Goal: Obtain resource: Download file/media

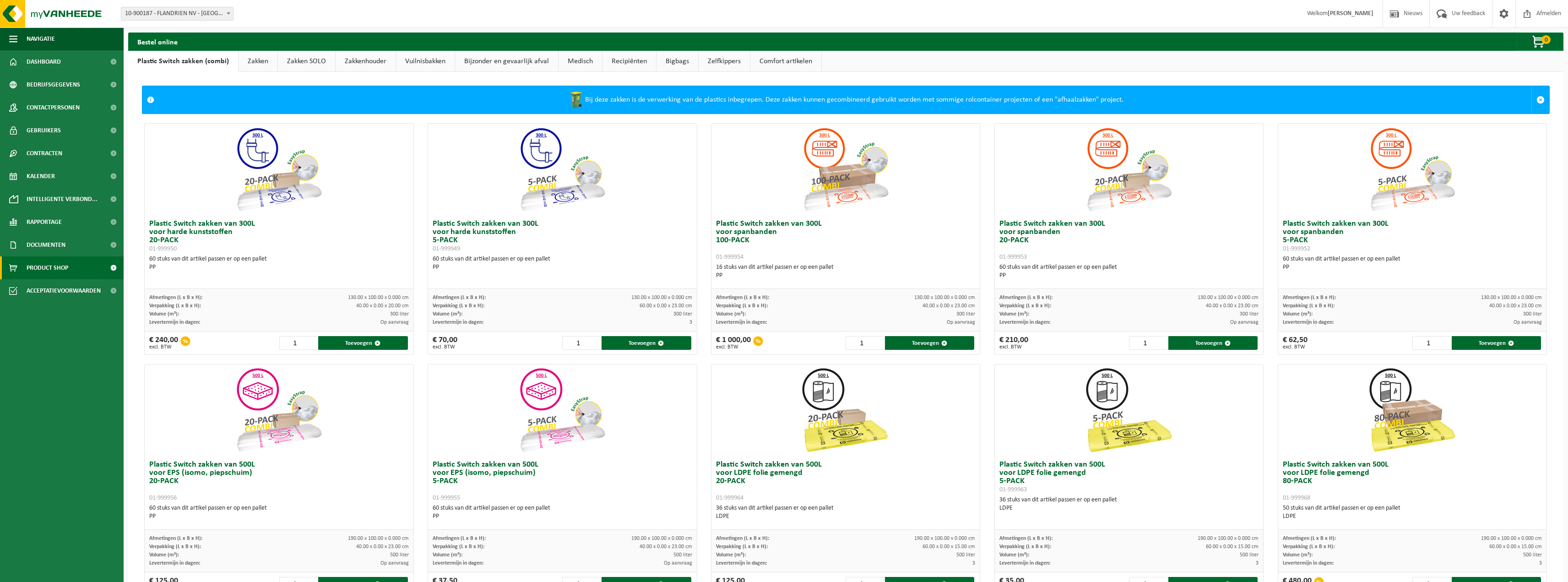
click at [41, 245] on span "Documenten" at bounding box center [46, 245] width 39 height 23
click at [47, 265] on span "Facturen" at bounding box center [40, 268] width 24 height 17
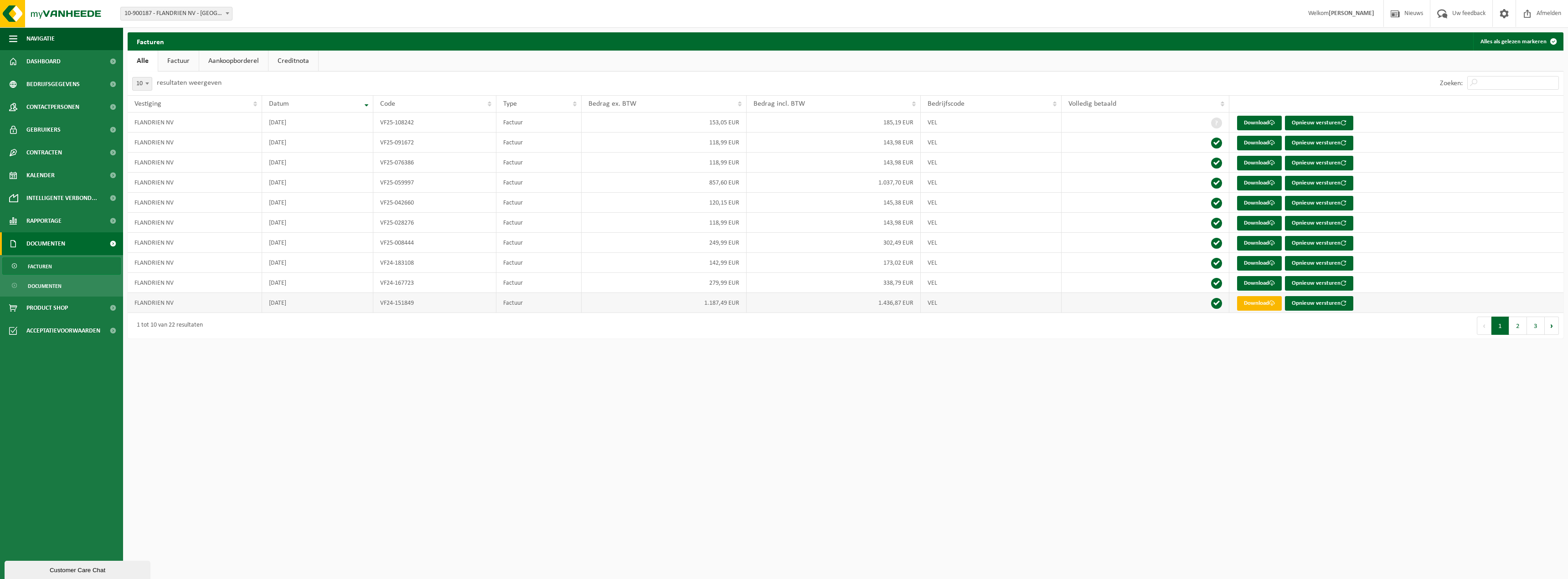
click at [1264, 305] on link "Download" at bounding box center [1259, 303] width 44 height 15
click at [1258, 181] on link "Download" at bounding box center [1259, 183] width 44 height 15
click at [1253, 244] on link "Download" at bounding box center [1259, 243] width 44 height 15
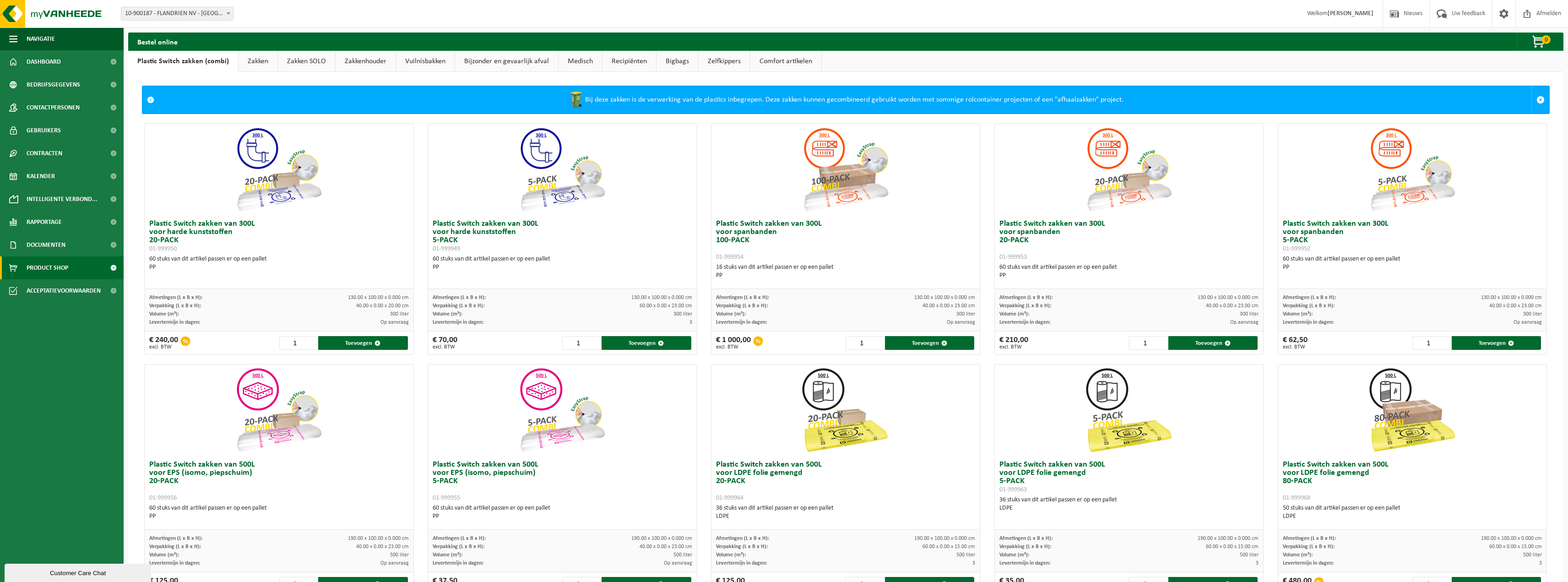
click at [257, 59] on link "Zakken" at bounding box center [258, 61] width 39 height 21
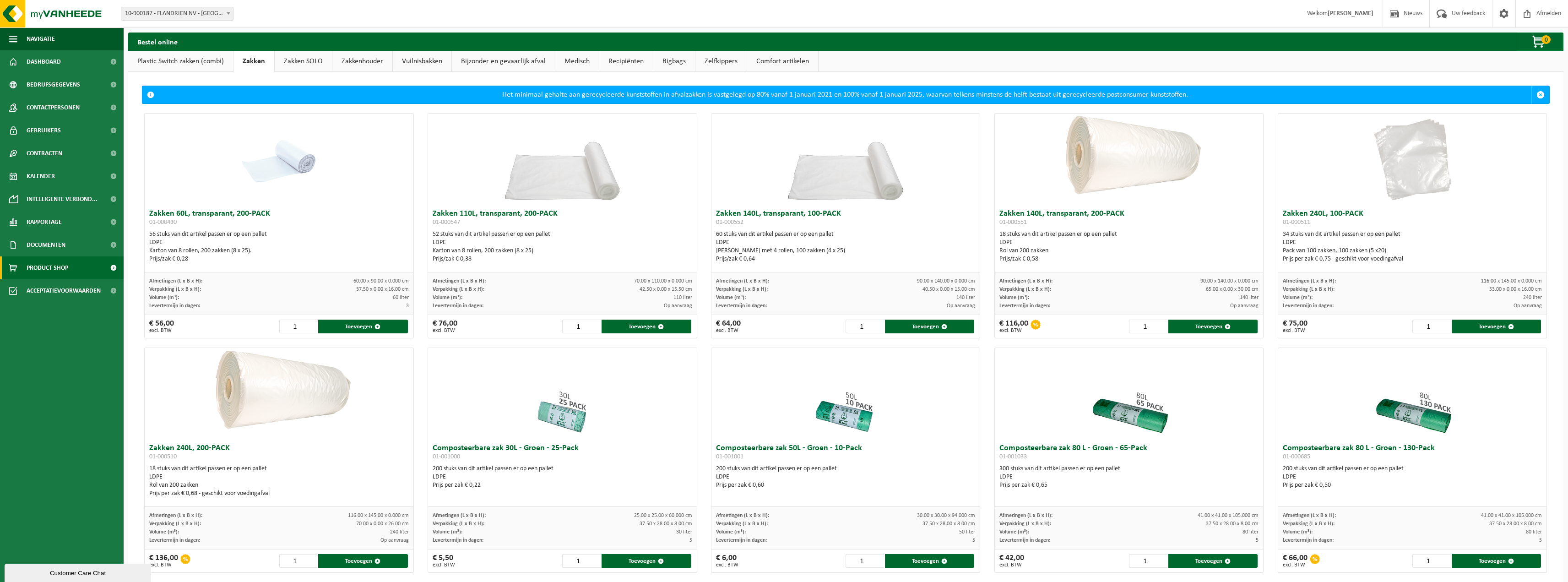
click at [295, 61] on link "Zakken SOLO" at bounding box center [303, 61] width 57 height 21
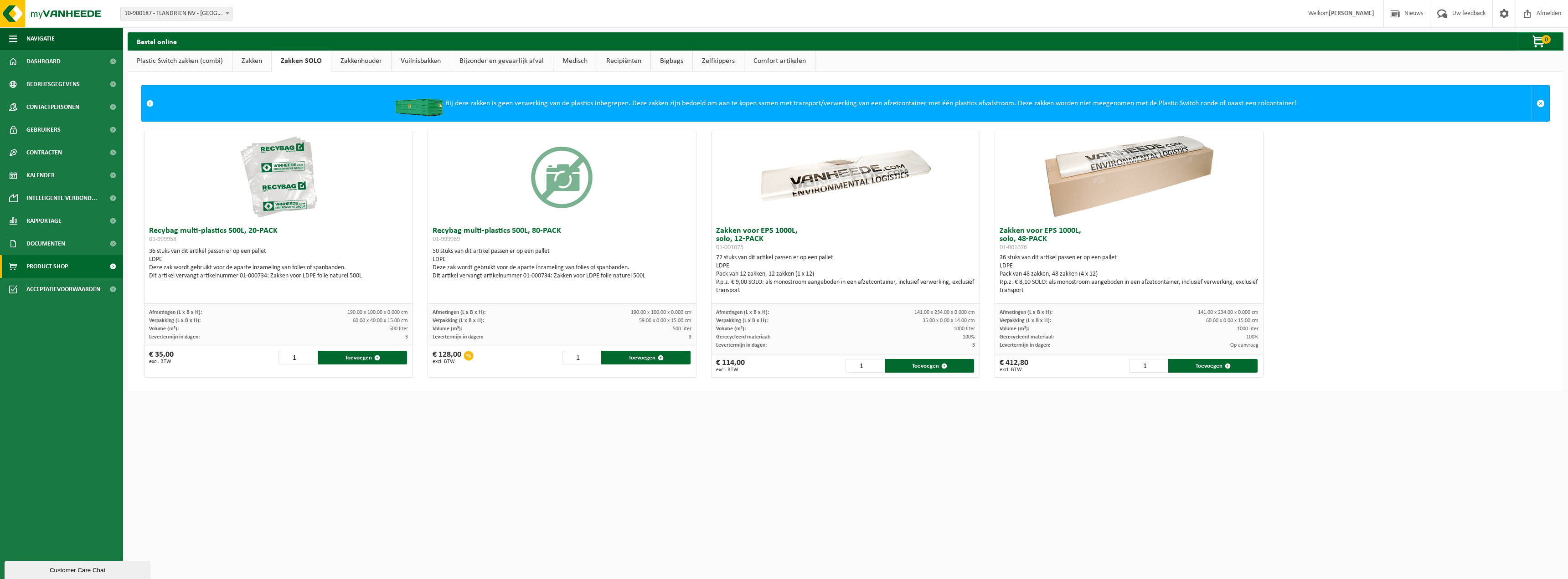
click at [262, 64] on link "Zakken" at bounding box center [252, 61] width 39 height 21
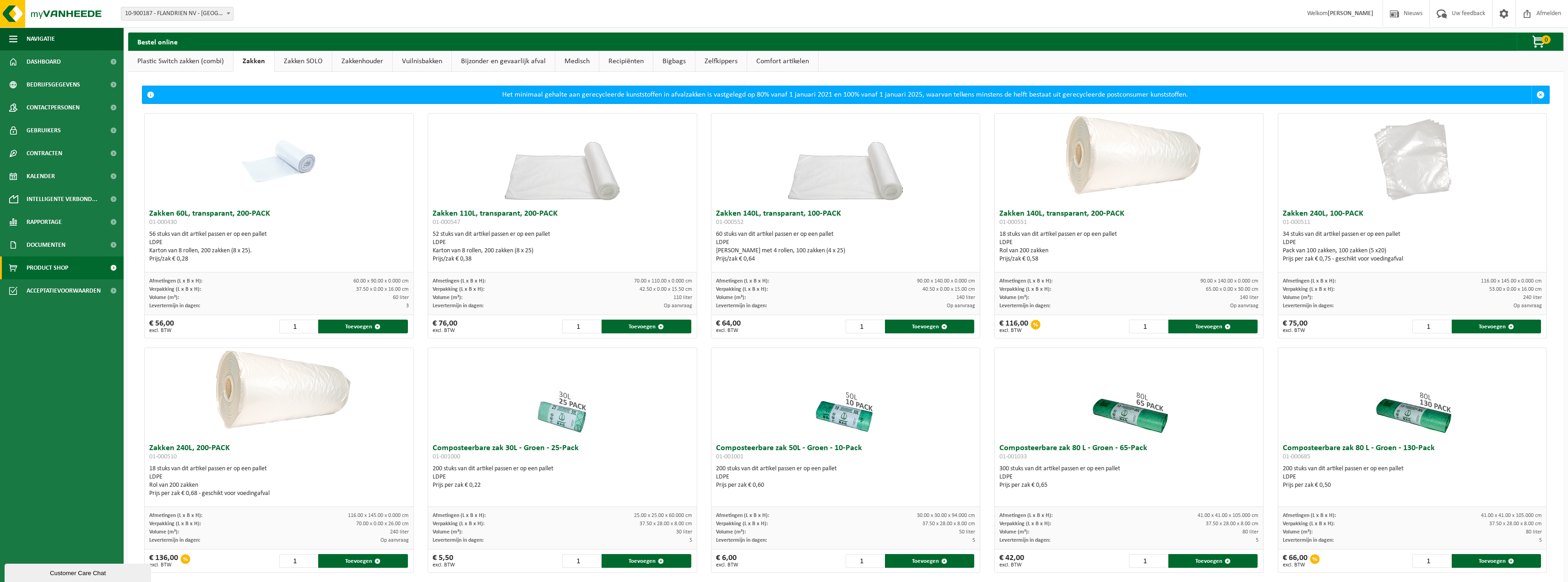
click at [524, 61] on link "Bijzonder en gevaarlijk afval" at bounding box center [503, 61] width 103 height 21
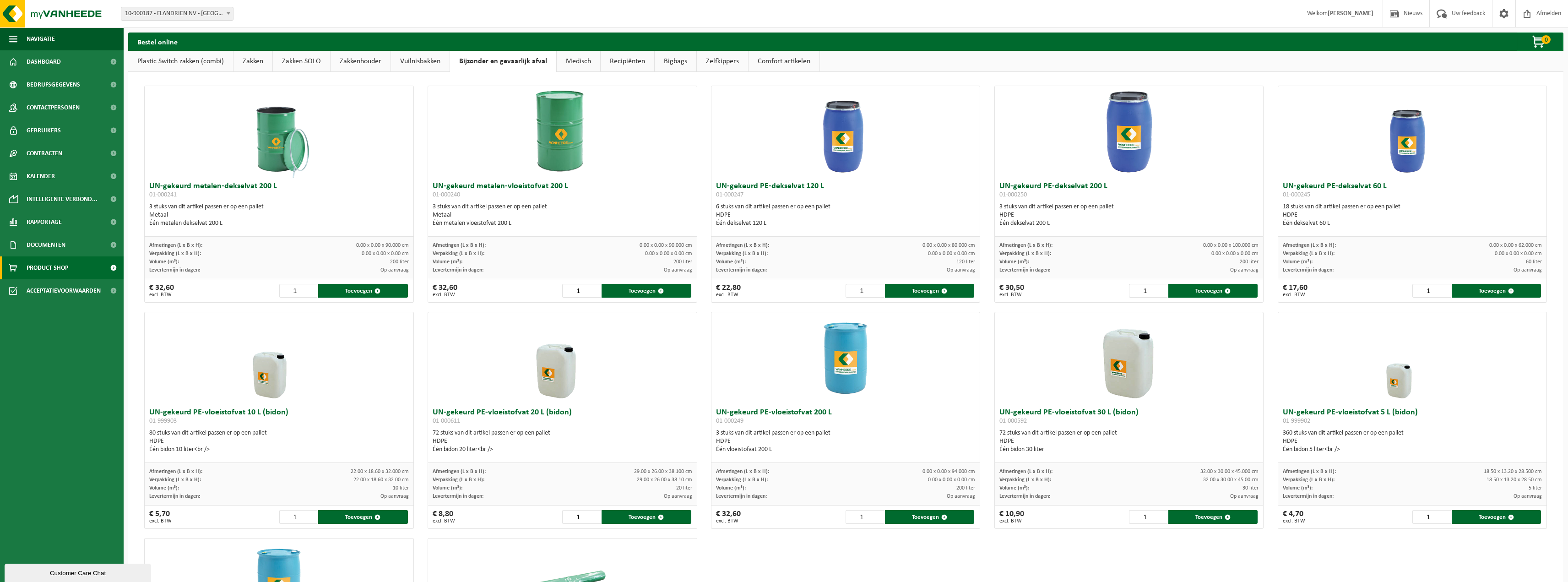
click at [425, 61] on link "Vuilnisbakken" at bounding box center [421, 61] width 59 height 21
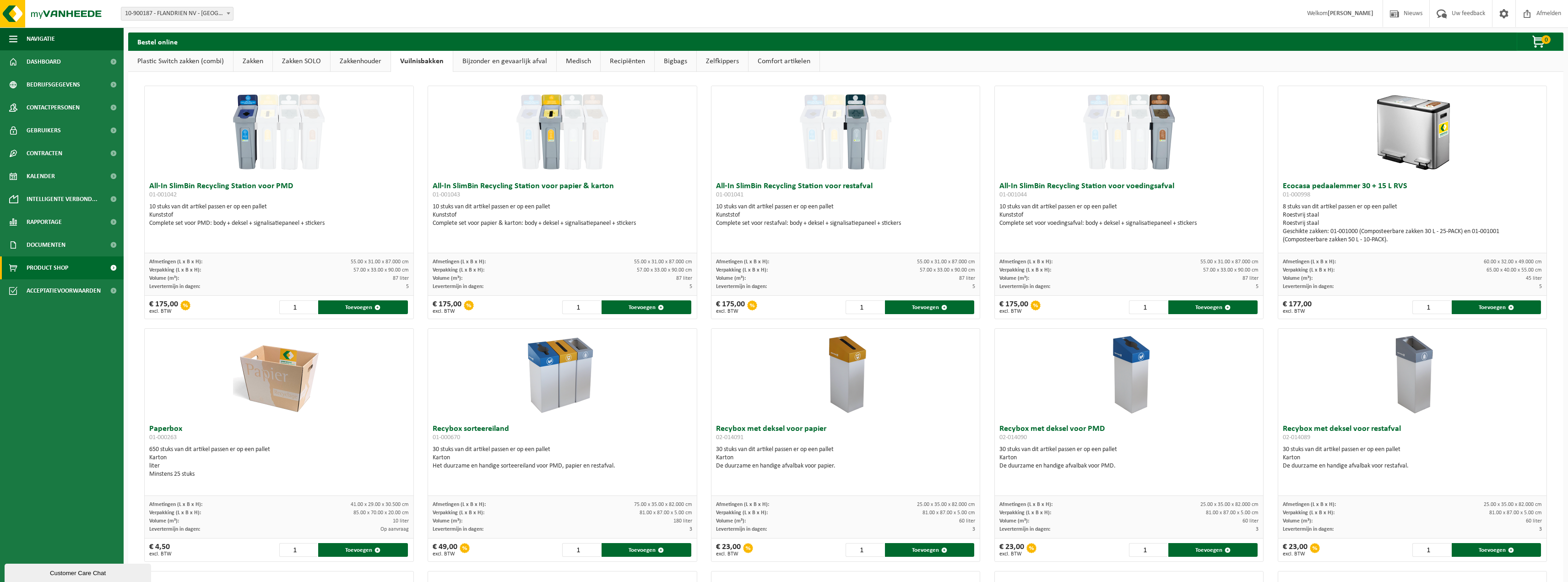
click at [372, 61] on link "Zakkenhouder" at bounding box center [361, 61] width 60 height 21
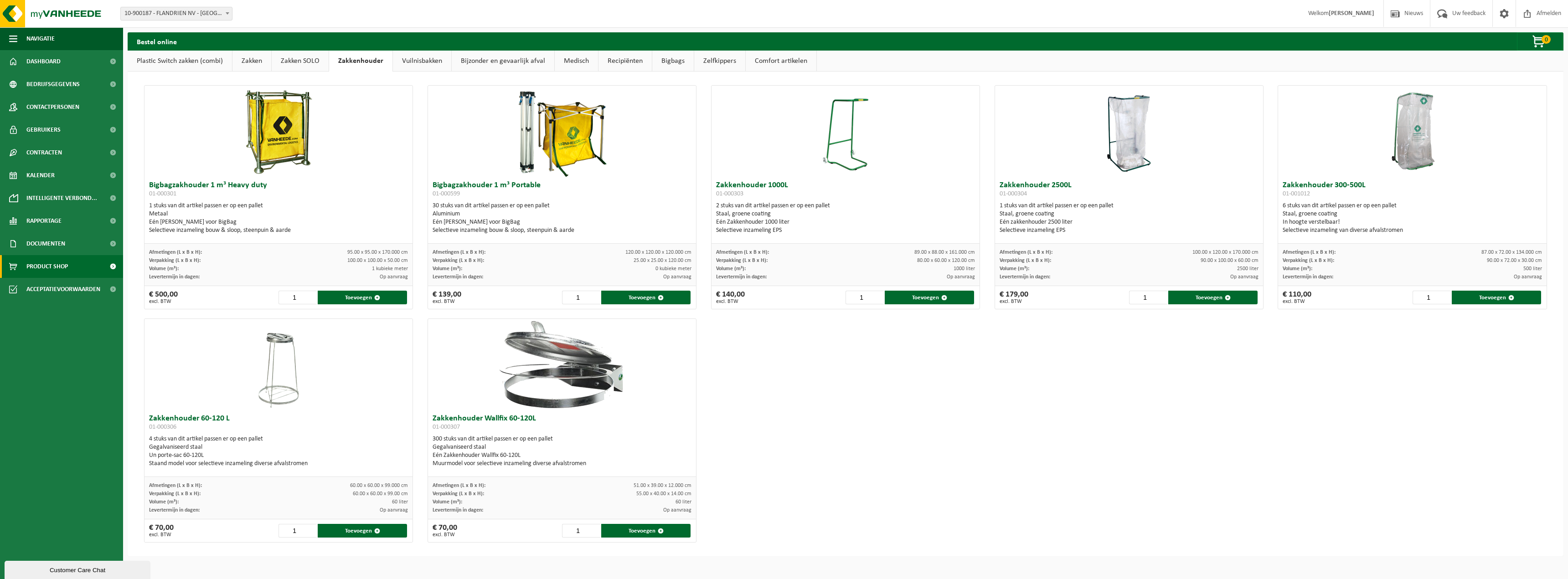
click at [299, 61] on link "Zakken SOLO" at bounding box center [300, 61] width 57 height 21
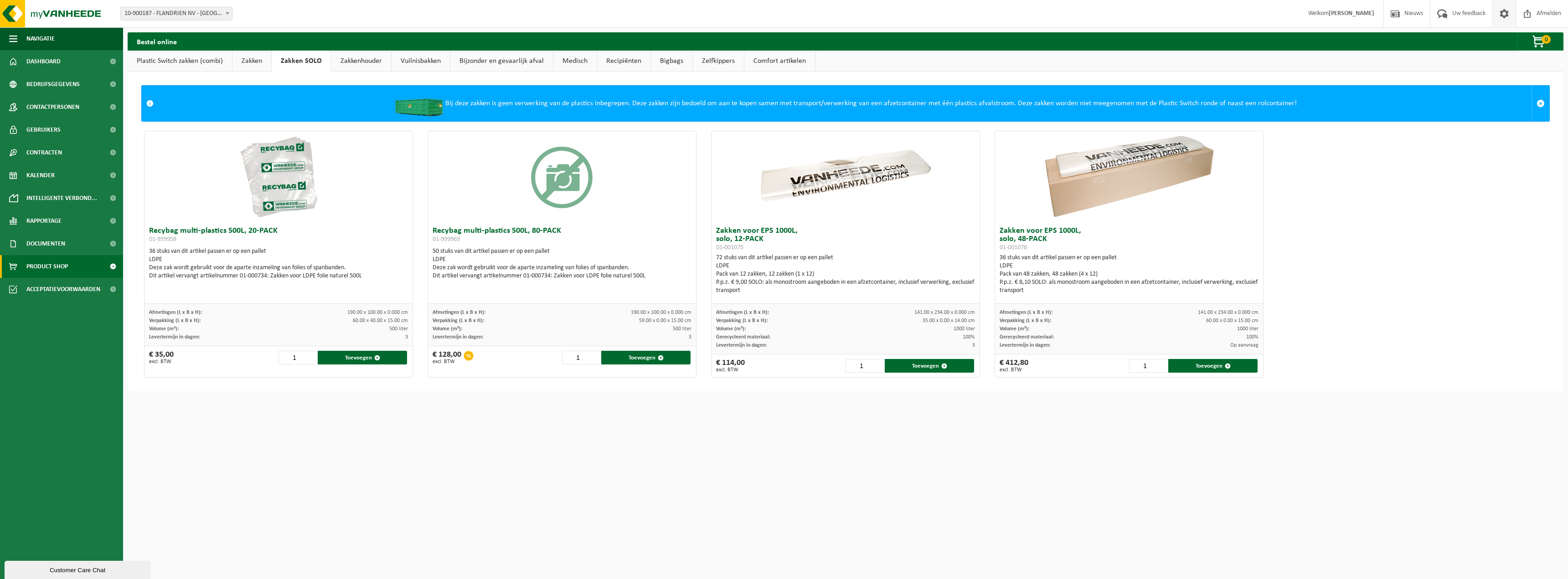
click at [1506, 12] on span at bounding box center [1504, 13] width 13 height 27
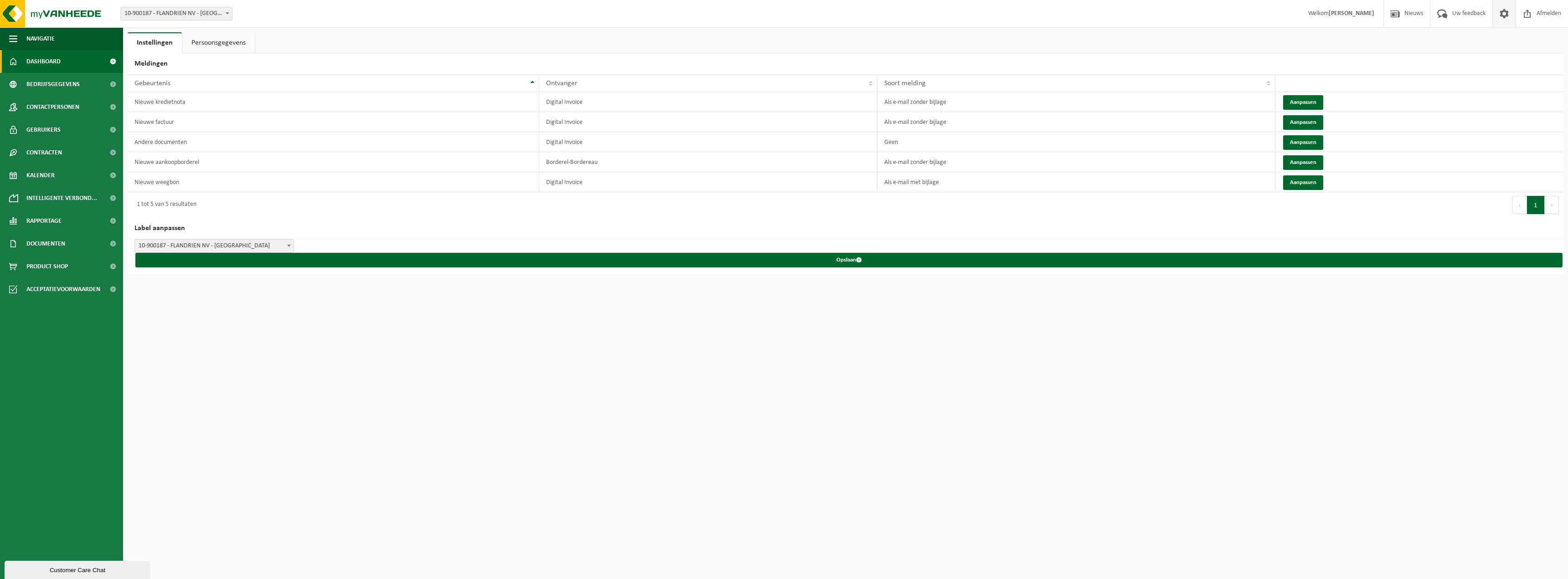
click at [44, 61] on span "Dashboard" at bounding box center [43, 61] width 34 height 23
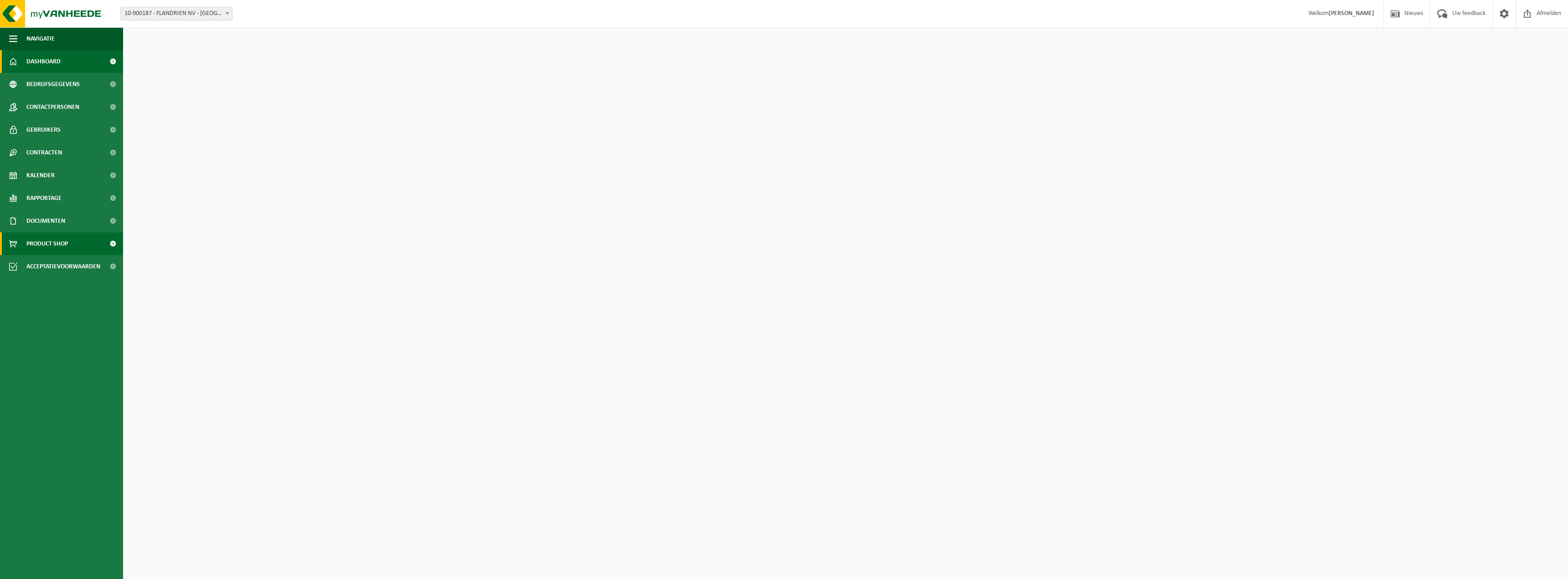
click at [55, 242] on span "Product Shop" at bounding box center [47, 243] width 41 height 23
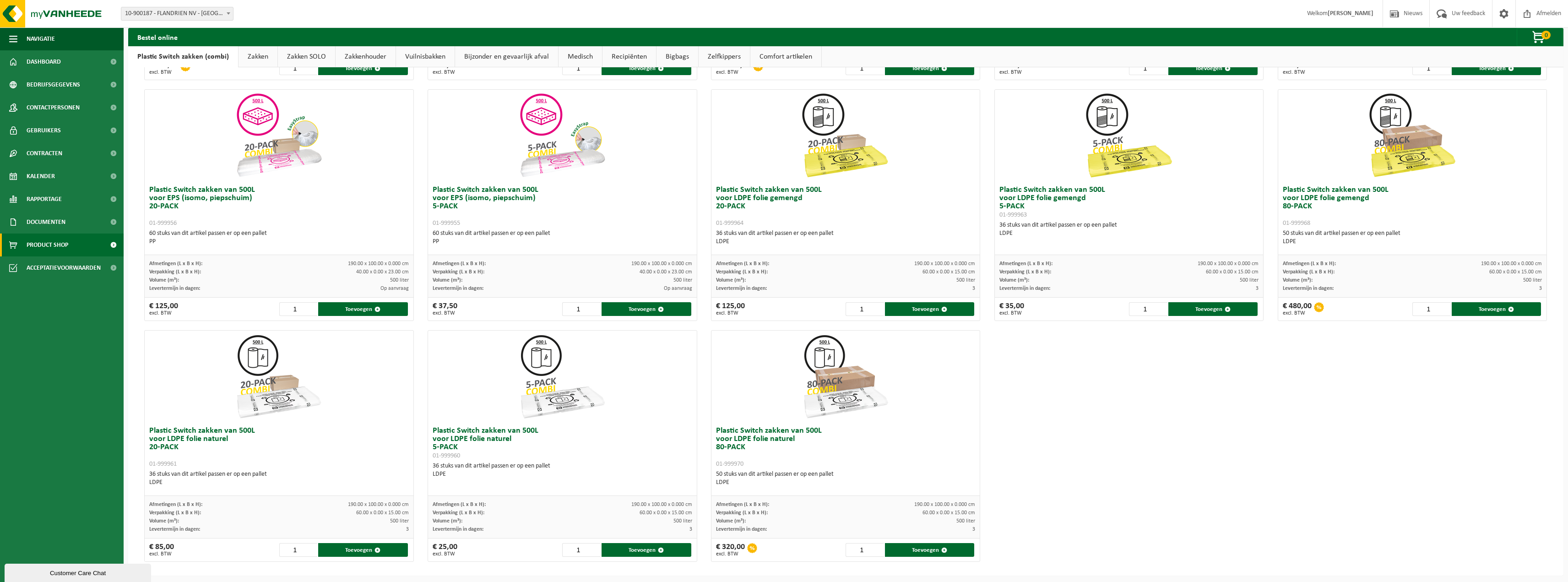
scroll to position [278, 0]
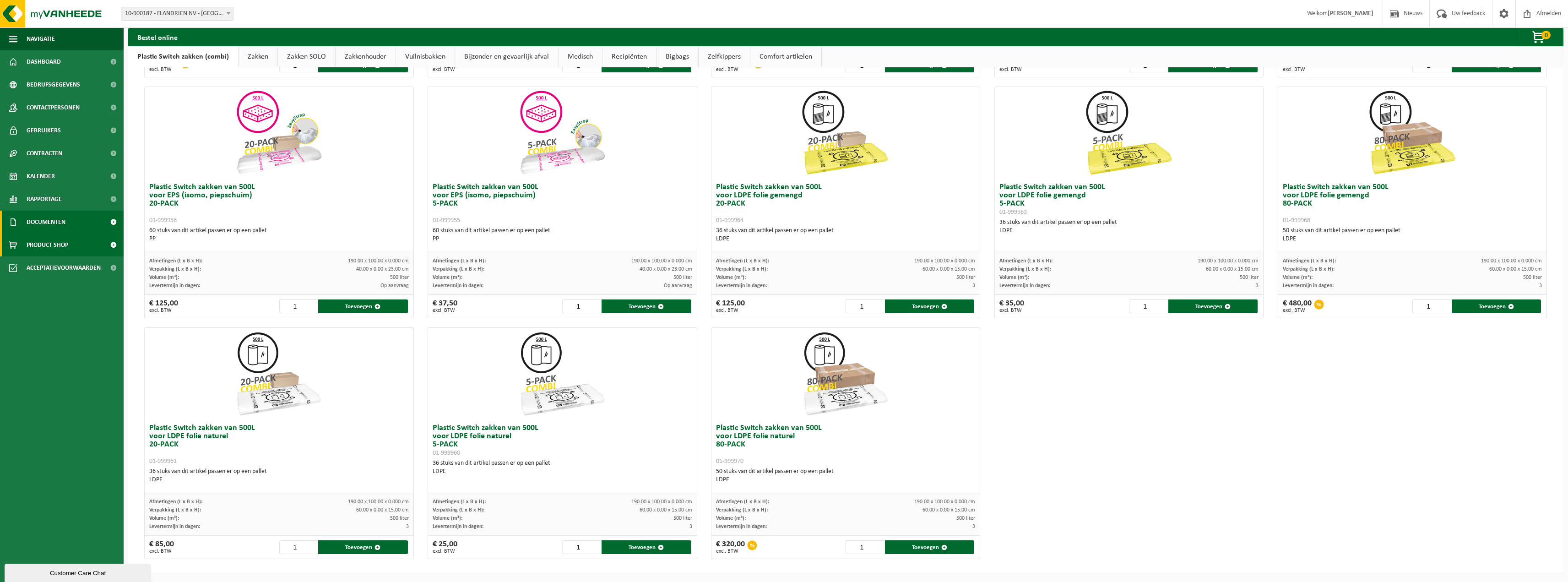
click at [65, 218] on span "Documenten" at bounding box center [46, 221] width 39 height 23
click at [61, 243] on link "Facturen" at bounding box center [62, 245] width 119 height 17
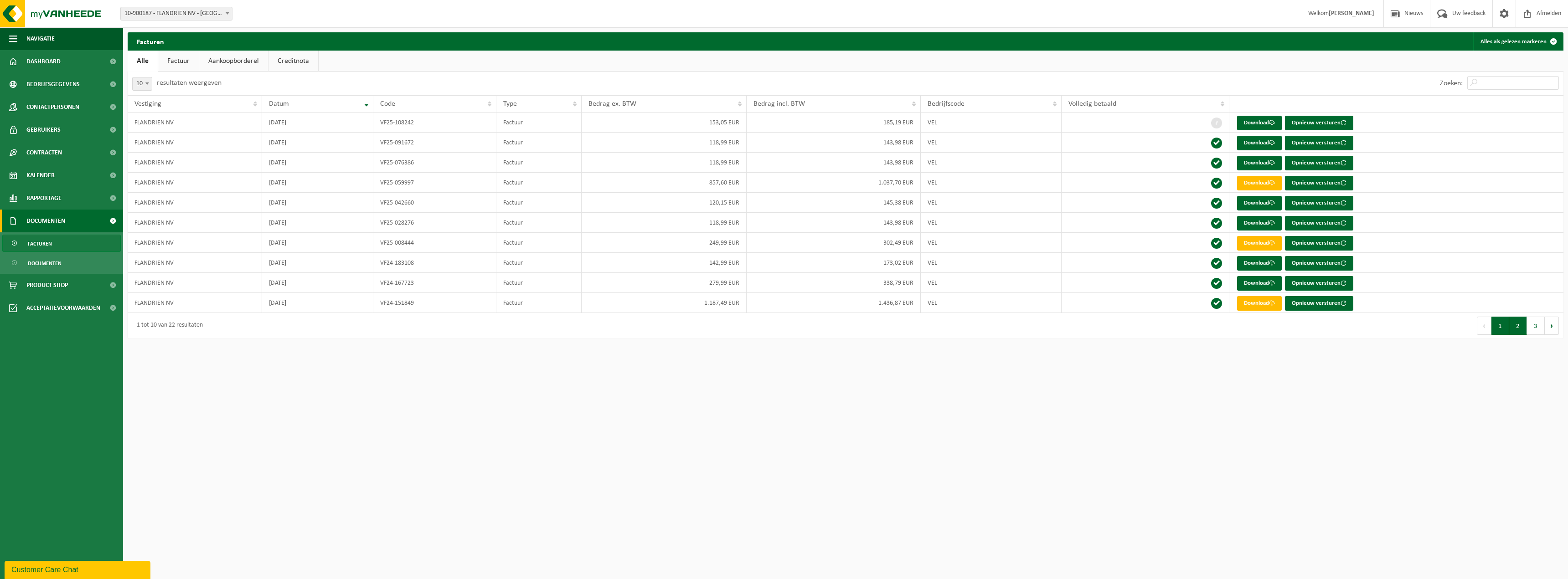
click at [1516, 329] on button "2" at bounding box center [1517, 325] width 18 height 18
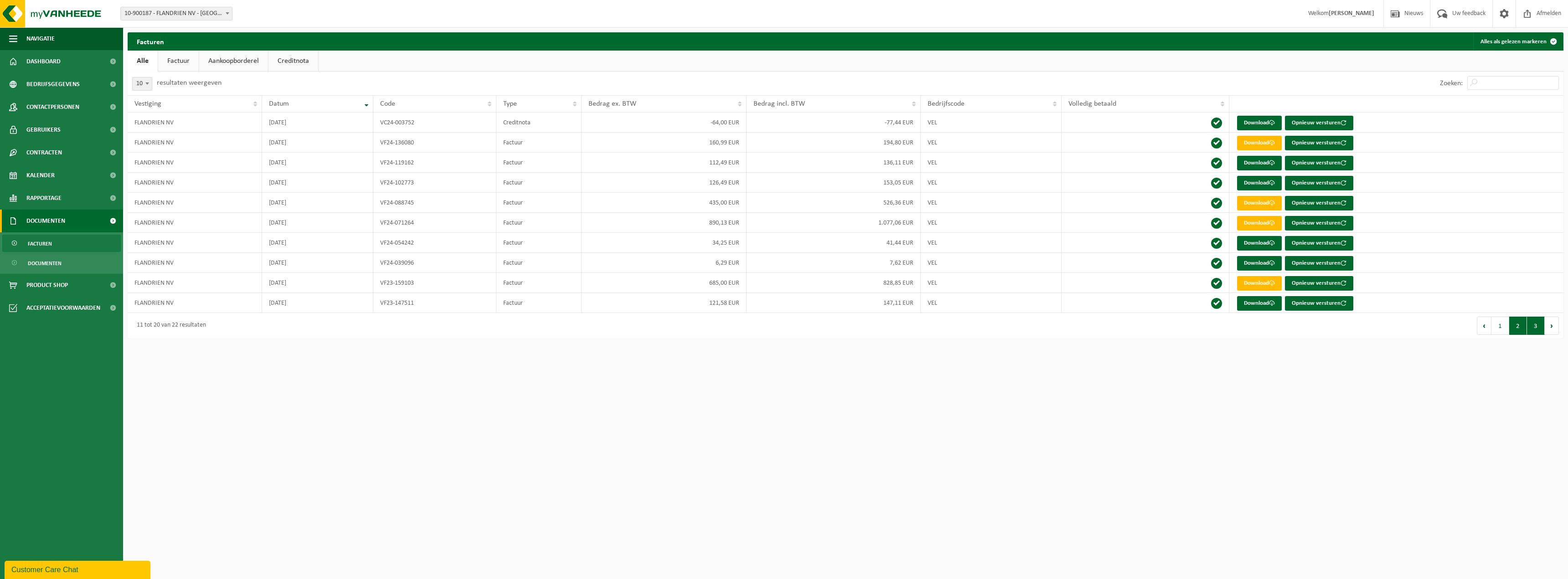
click at [1533, 328] on button "3" at bounding box center [1536, 325] width 18 height 18
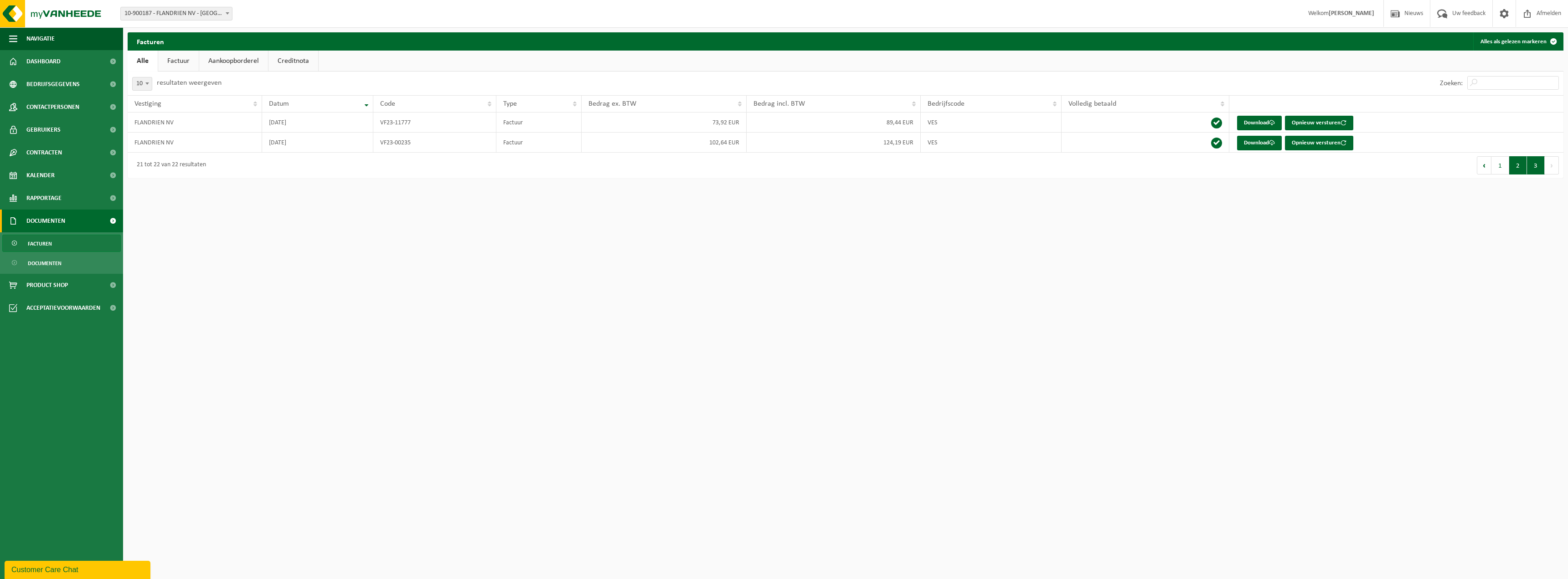
click at [1520, 169] on button "2" at bounding box center [1517, 165] width 18 height 18
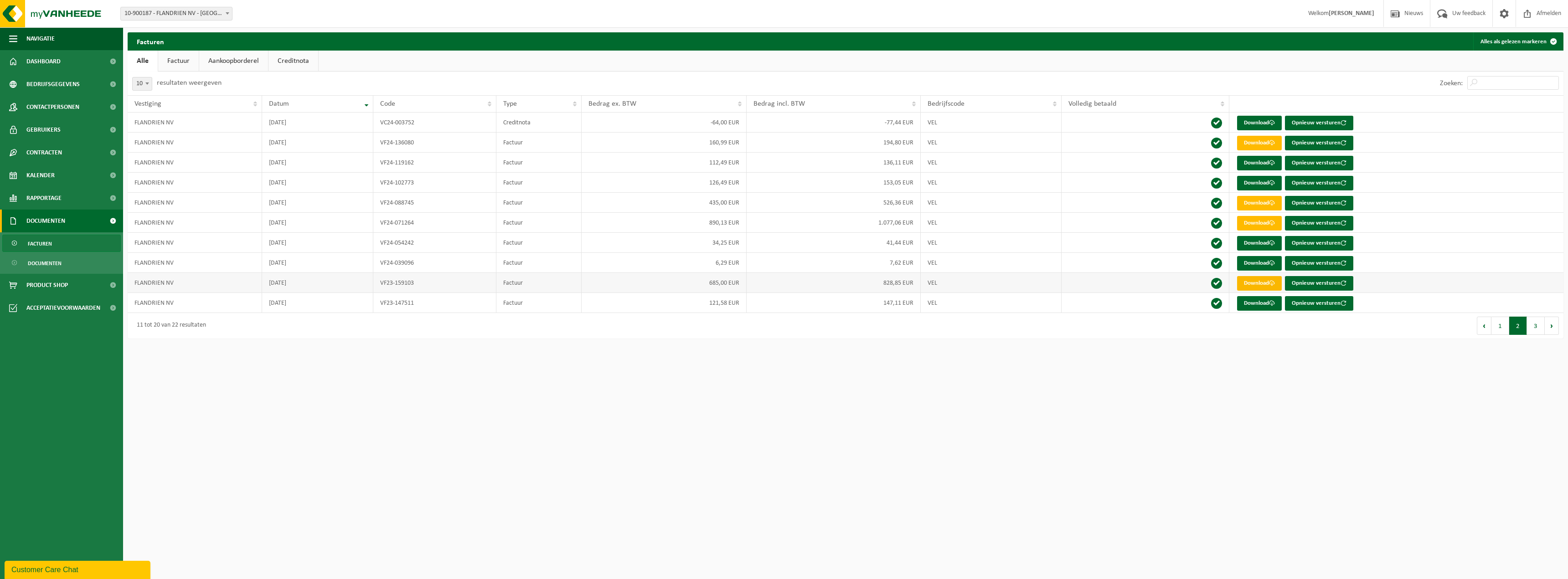
click at [1251, 285] on link "Download" at bounding box center [1259, 283] width 44 height 15
click at [1255, 225] on link "Download" at bounding box center [1259, 223] width 44 height 15
click at [1259, 204] on link "Download" at bounding box center [1259, 203] width 44 height 15
